Goal: Task Accomplishment & Management: Use online tool/utility

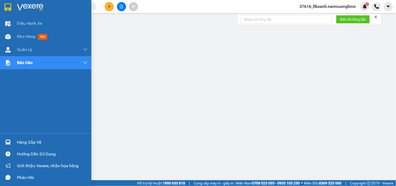
click at [10, 5] on img at bounding box center [7, 7] width 7 height 8
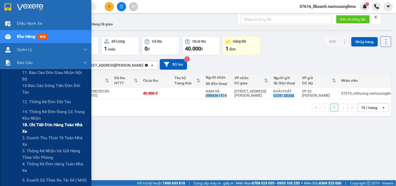
click at [30, 125] on span "1B. Chi tiết đơn hàng toàn nhà xe" at bounding box center [54, 127] width 65 height 13
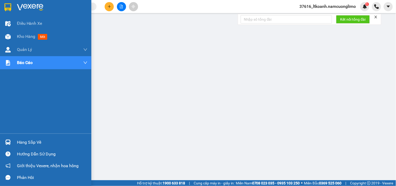
drag, startPoint x: 13, startPoint y: 143, endPoint x: 110, endPoint y: 147, distance: 98.0
click at [15, 143] on div "Hàng sắp về" at bounding box center [45, 142] width 91 height 12
click at [10, 9] on img at bounding box center [7, 7] width 7 height 8
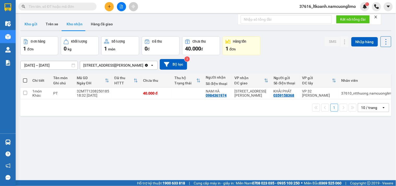
click at [29, 28] on button "Kho gửi" at bounding box center [30, 24] width 21 height 13
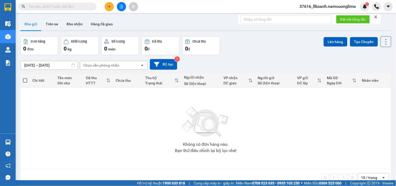
click at [73, 7] on input "text" at bounding box center [60, 7] width 62 height 6
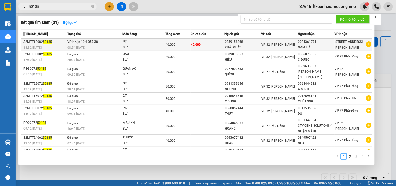
type input "50185"
click at [127, 45] on div "SL: 1" at bounding box center [142, 48] width 39 height 6
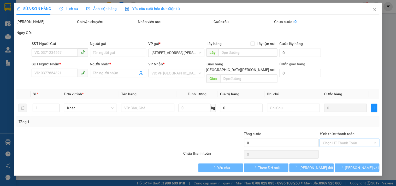
type input "0359158368"
type input "KHẢI PHÁT"
type input "0984361974"
type input "NAM HÀ"
type input "40.000"
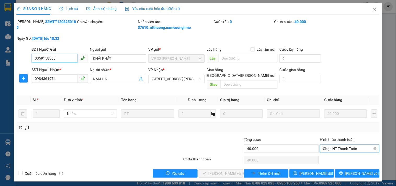
click at [342, 145] on span "Chọn HT Thanh Toán" at bounding box center [349, 149] width 53 height 8
click at [348, 154] on div "Tại văn phòng" at bounding box center [349, 153] width 53 height 6
type input "0"
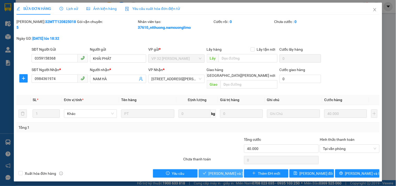
click at [233, 170] on span "[PERSON_NAME] và [PERSON_NAME] hàng" at bounding box center [243, 173] width 70 height 6
